Goal: Task Accomplishment & Management: Manage account settings

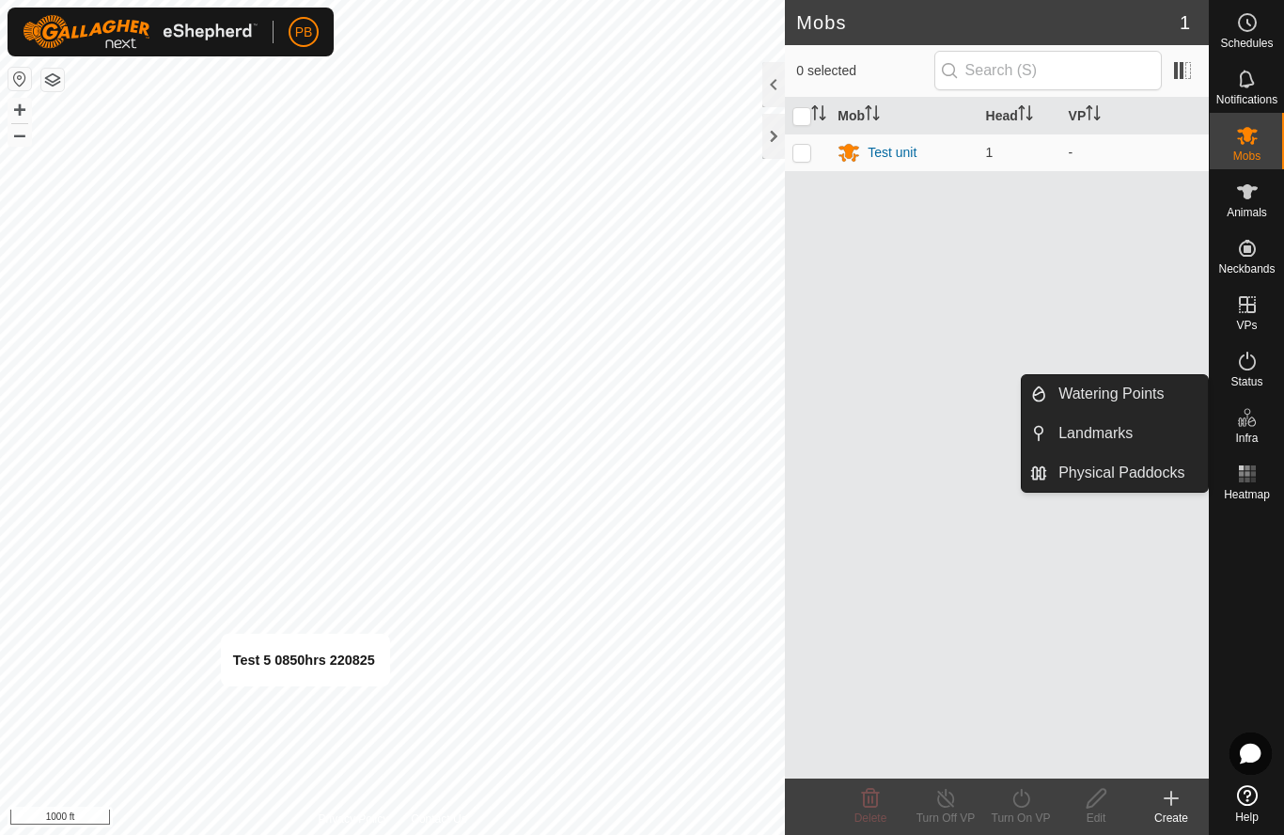
click at [1075, 436] on span "Landmarks" at bounding box center [1096, 433] width 74 height 23
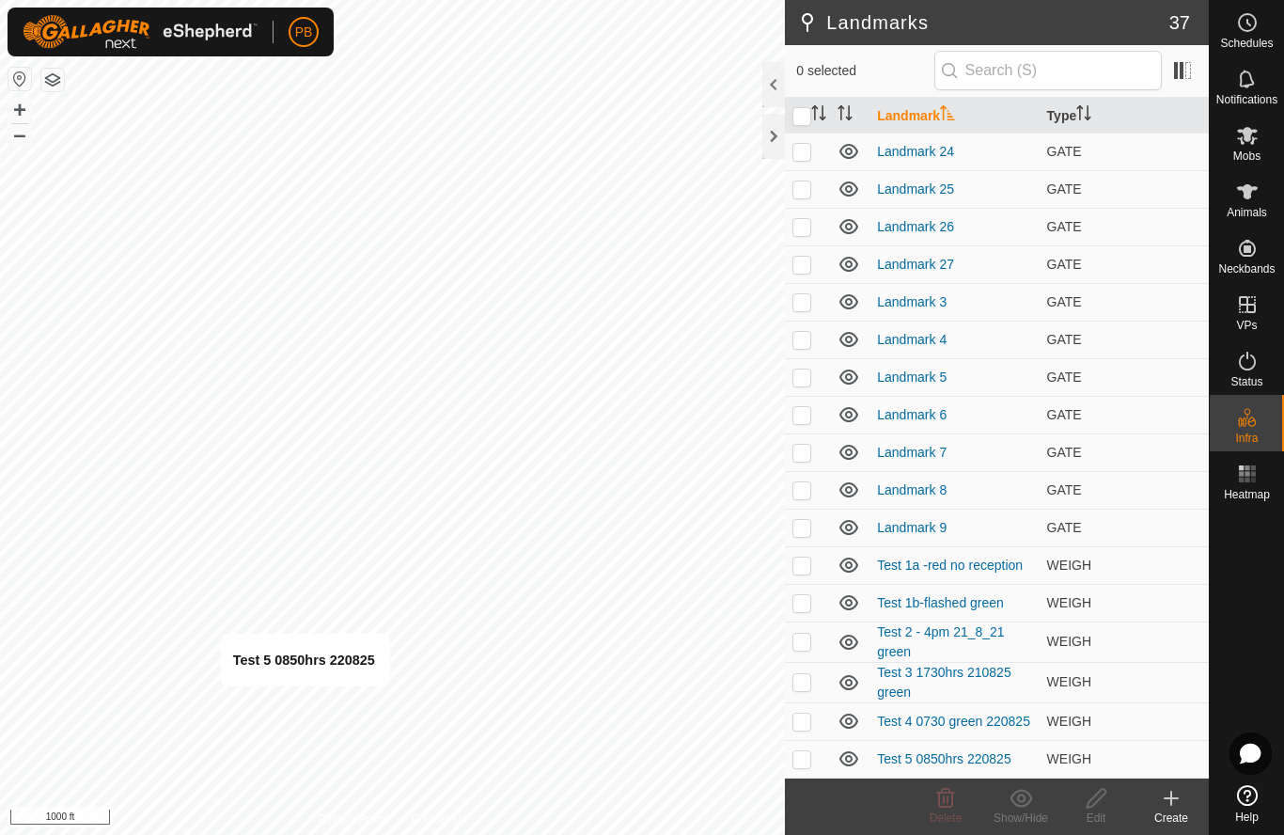
scroll to position [753, 0]
click at [974, 756] on link "Test 5 0850hrs 220825" at bounding box center [944, 758] width 134 height 15
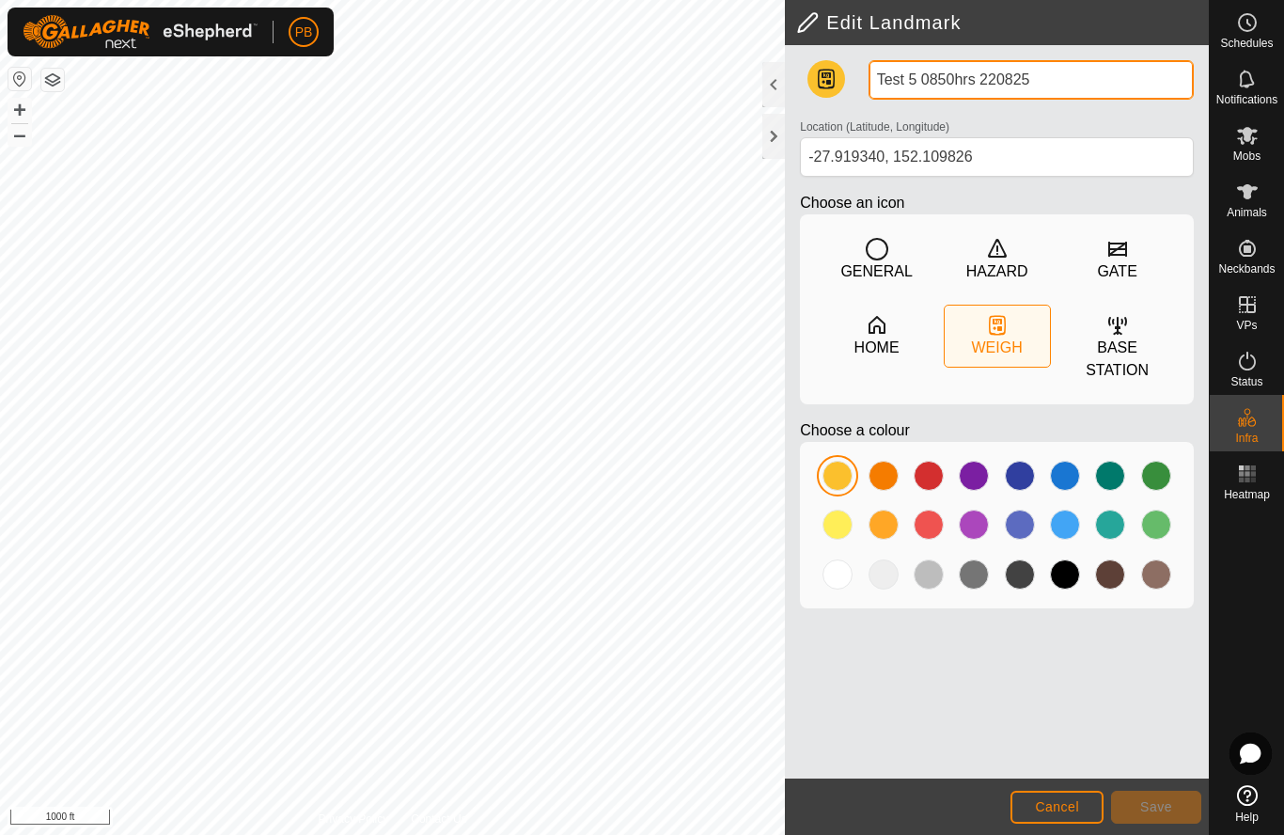
click at [1072, 86] on input "Test 5 0850hrs 220825" at bounding box center [1031, 79] width 325 height 39
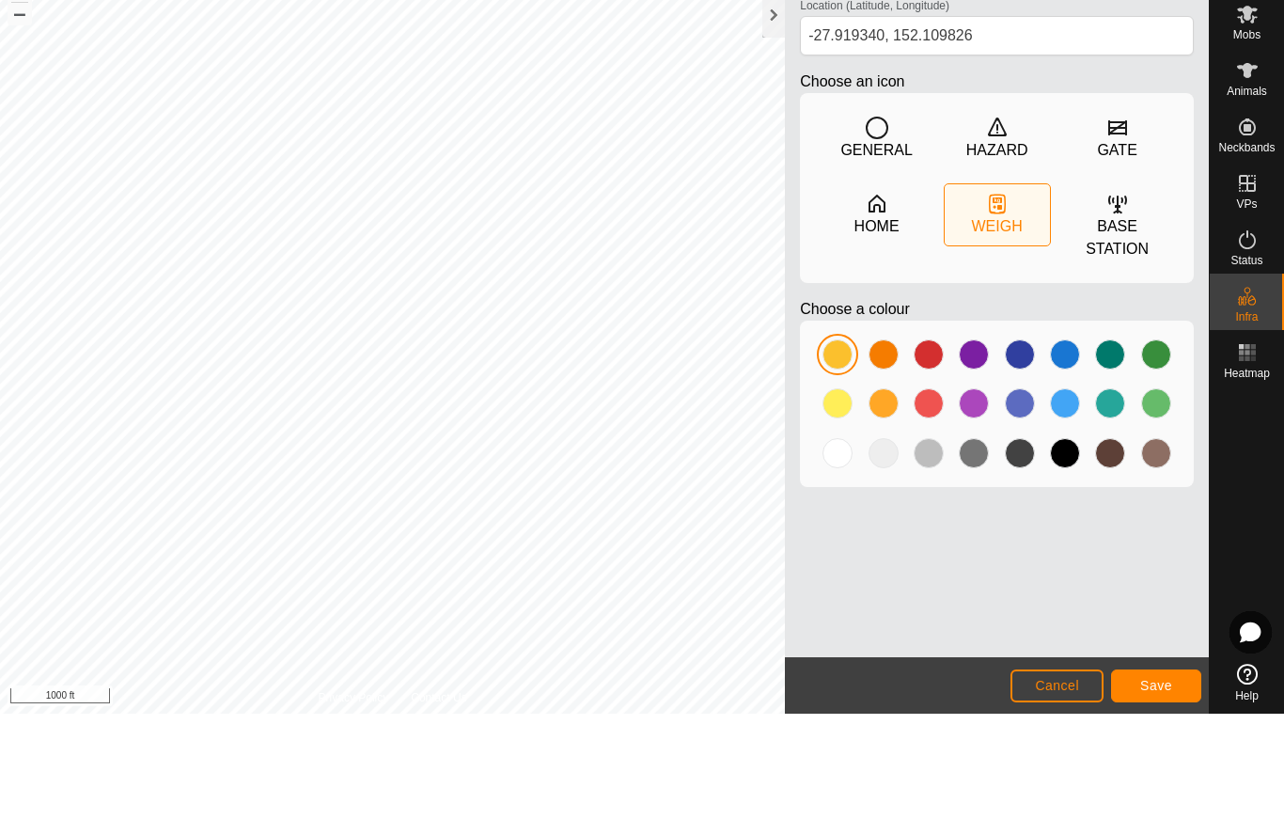
type input "Test 5 0850hrs 220825 RED to 1100hrs"
click at [1156, 799] on span "Save" at bounding box center [1156, 806] width 32 height 15
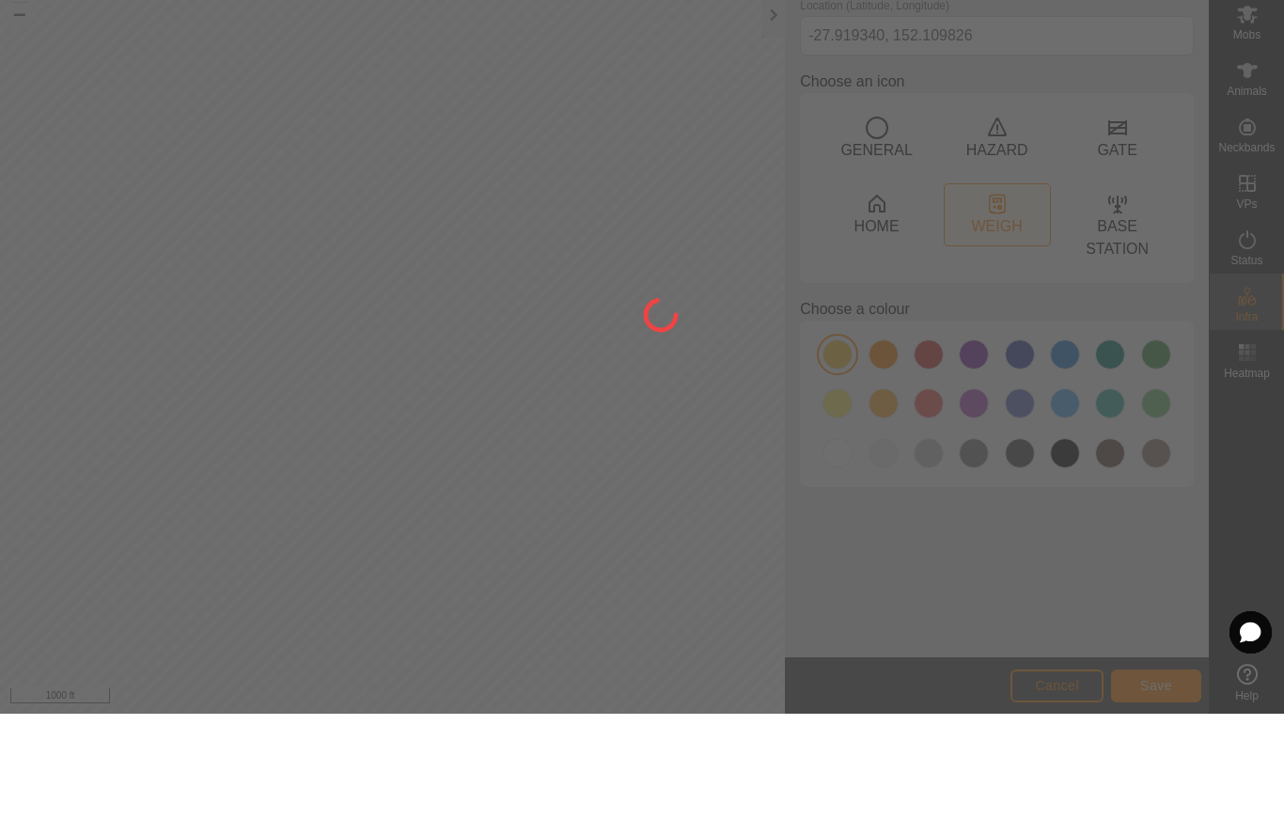
scroll to position [1, 0]
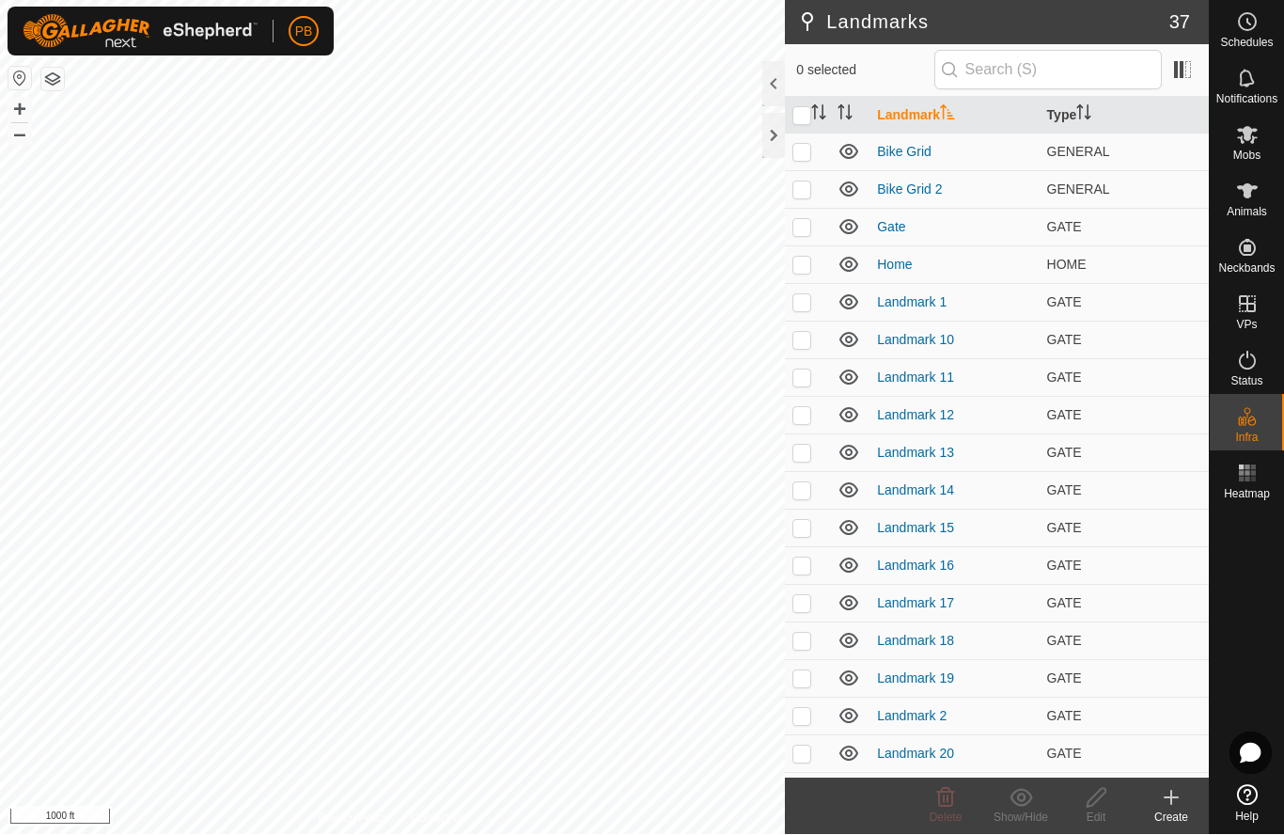
click at [1176, 799] on icon at bounding box center [1171, 798] width 23 height 23
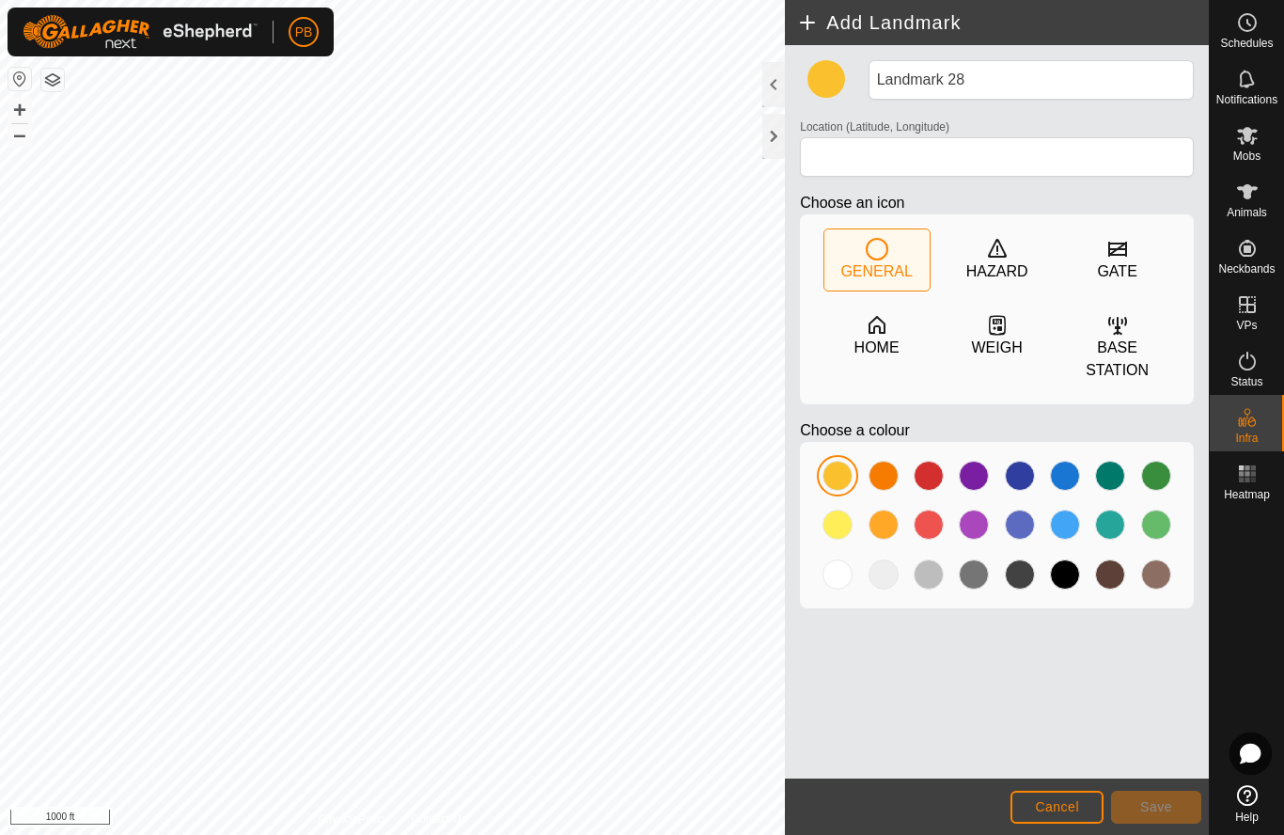
click at [998, 331] on icon at bounding box center [1000, 328] width 5 height 5
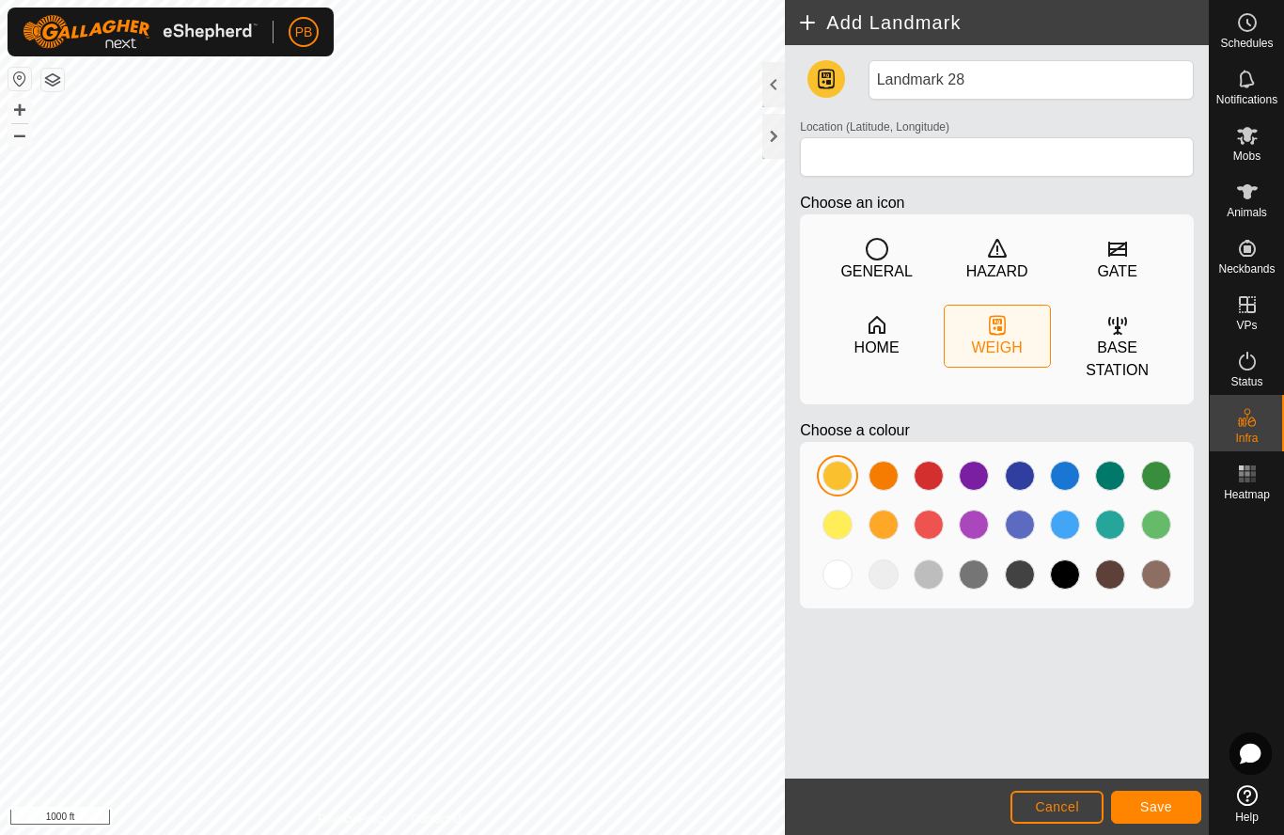
type input "-27.917566, 152.107530"
click at [971, 81] on input "Landmark 28" at bounding box center [1031, 79] width 325 height 39
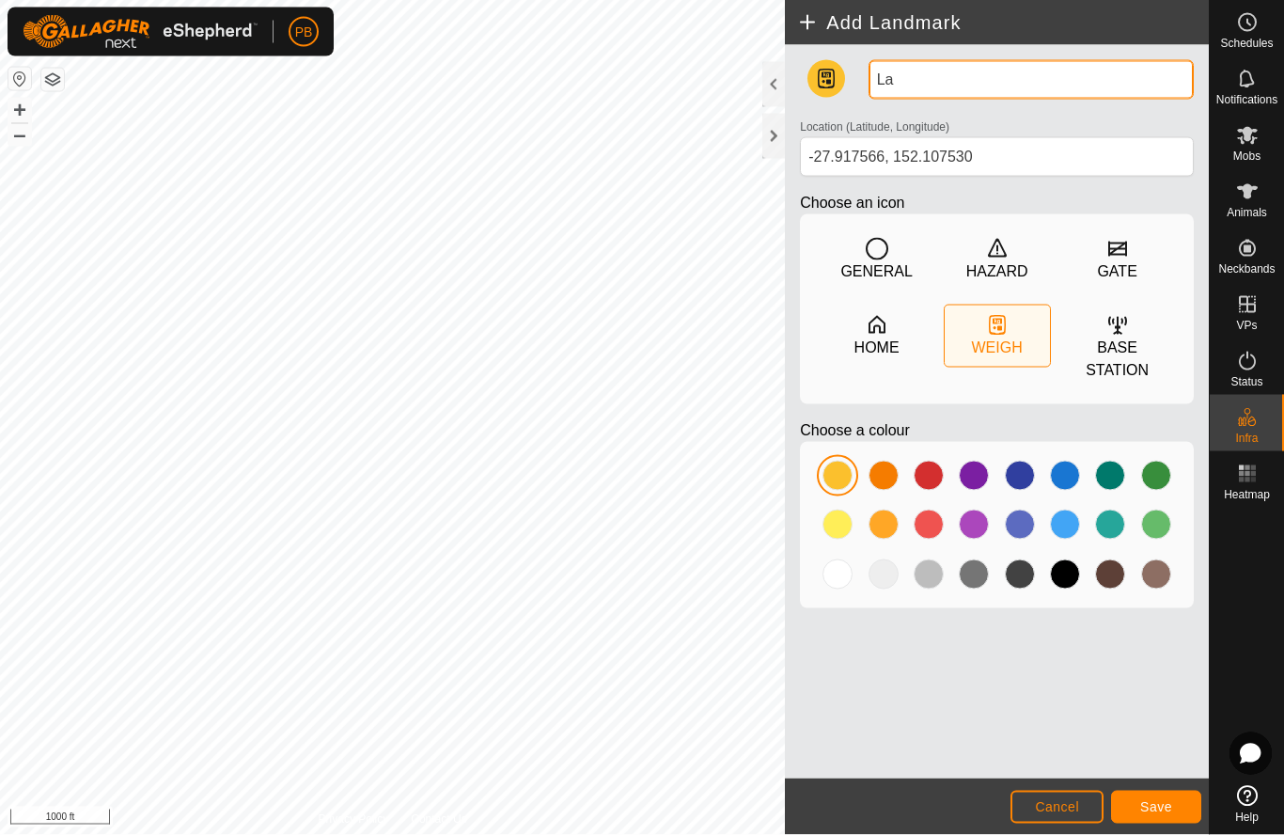
type input "L"
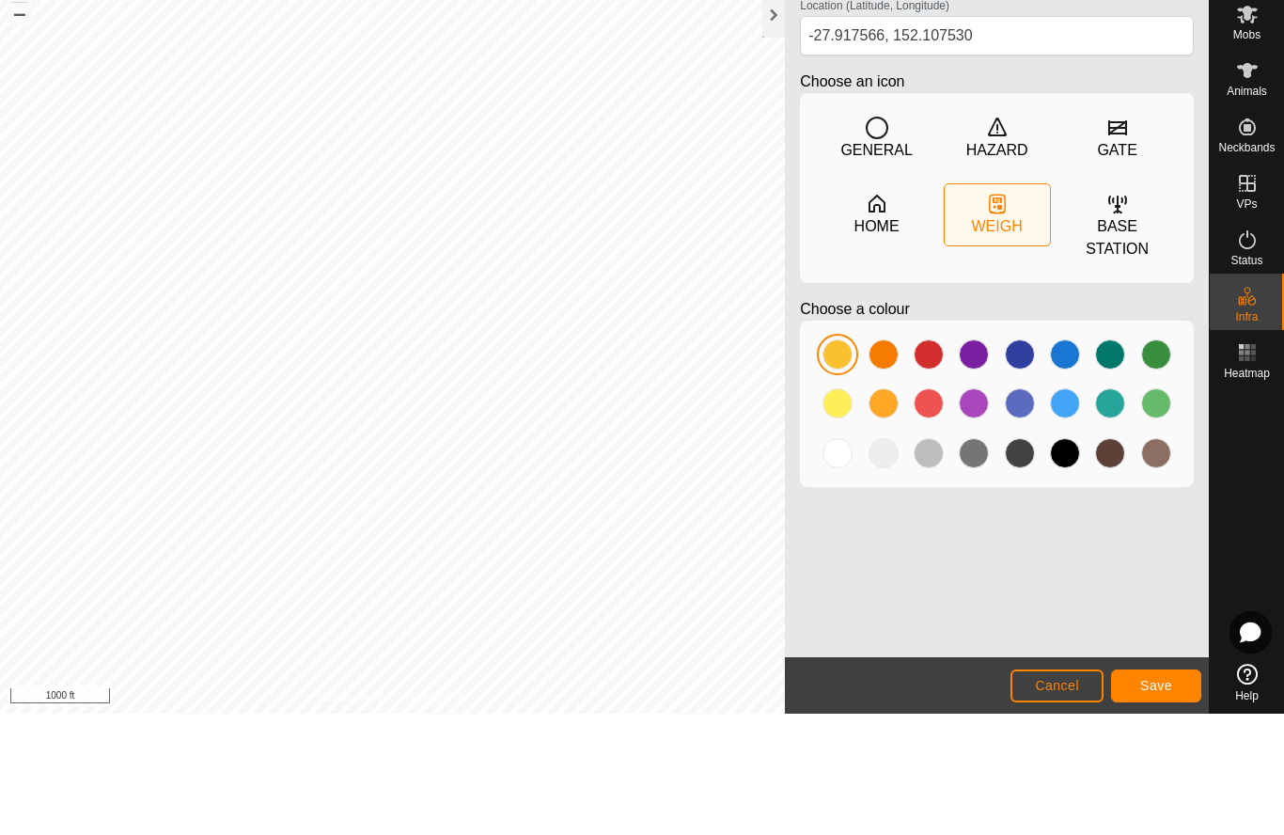
type input "Test 6 1100hrs 220825"
click at [1164, 791] on button "Save" at bounding box center [1156, 807] width 90 height 33
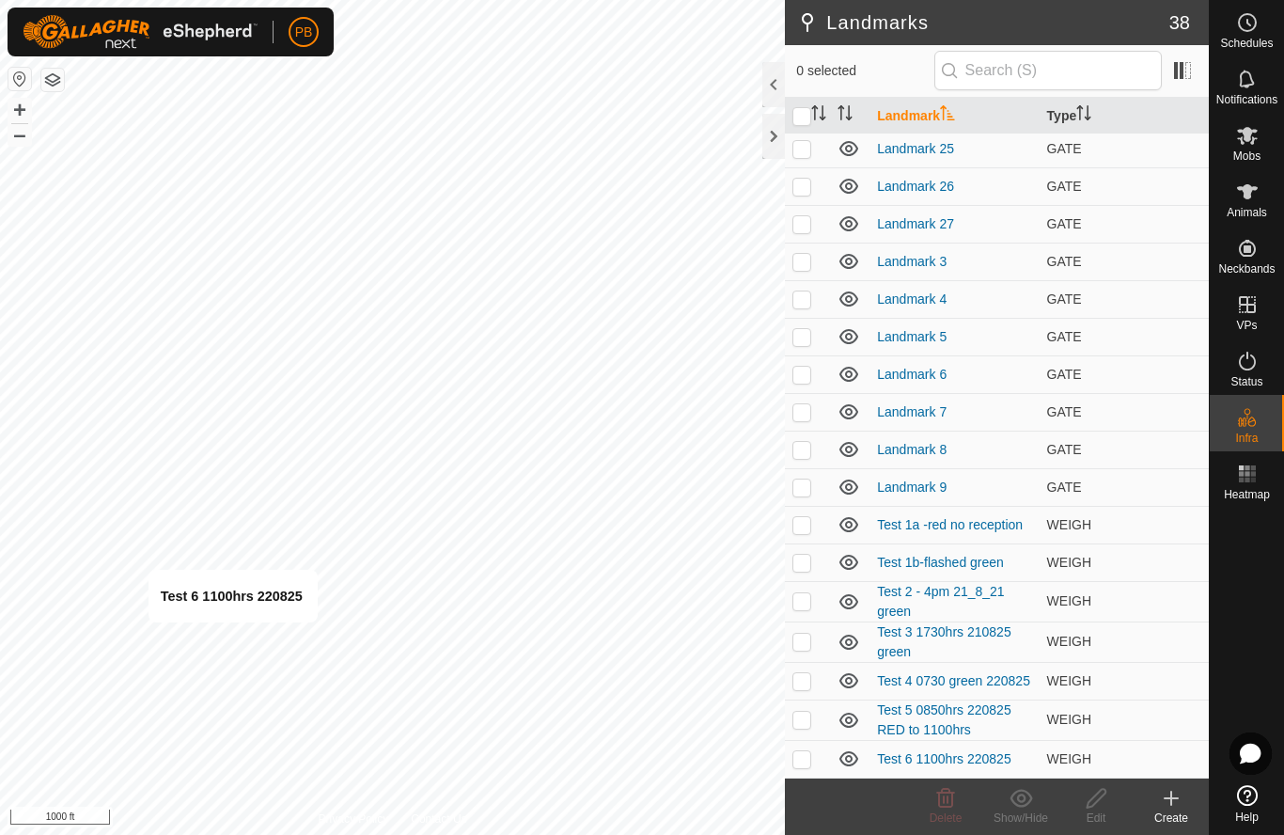
scroll to position [794, 0]
click at [941, 762] on link "Test 6 1100hrs 220825" at bounding box center [944, 758] width 134 height 15
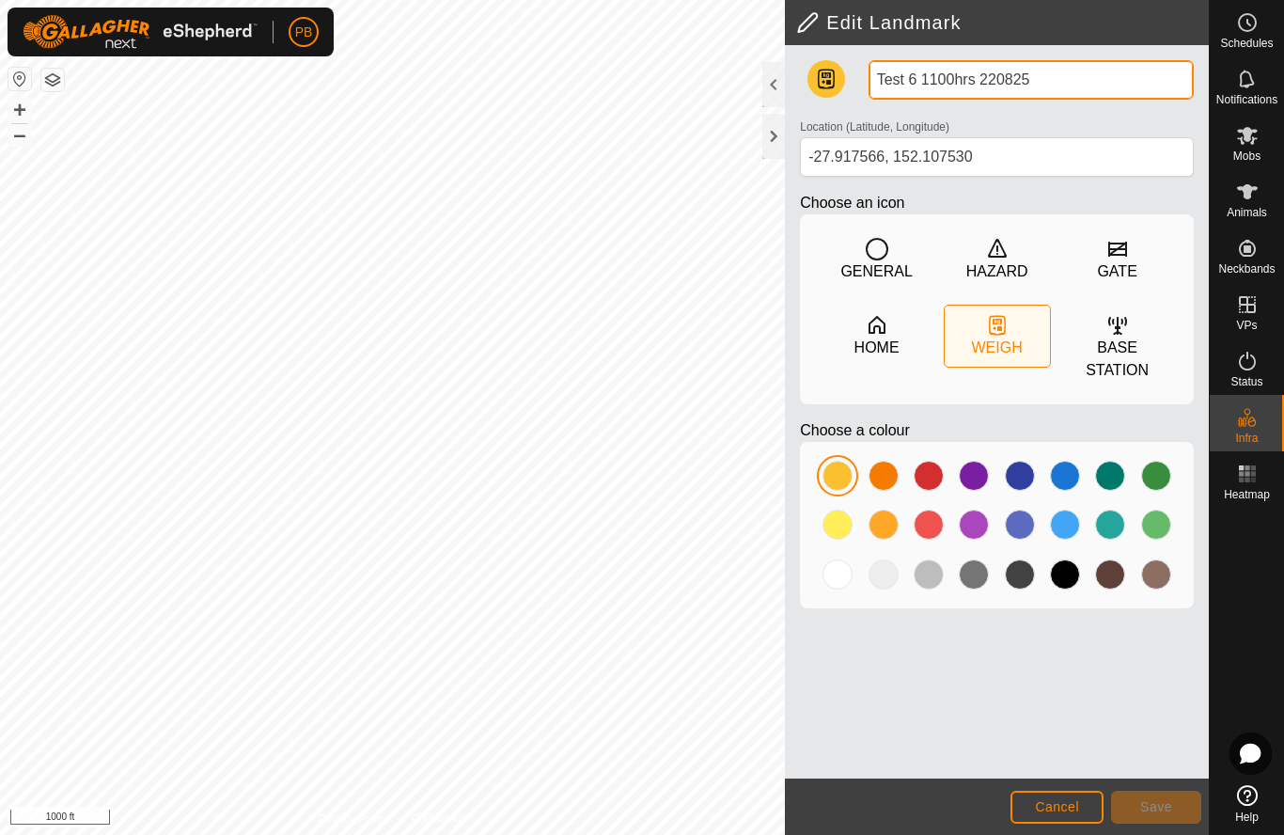
click at [1062, 84] on input "Test 6 1100hrs 220825" at bounding box center [1031, 79] width 325 height 39
type input "Test 6 1100hrs 220825 initially green"
